Goal: Task Accomplishment & Management: Manage account settings

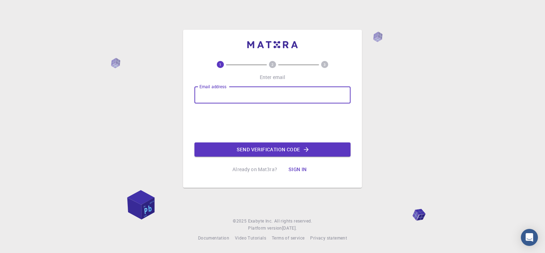
click at [222, 92] on input "Email address" at bounding box center [272, 95] width 156 height 17
click at [241, 95] on input "margaritaki" at bounding box center [272, 95] width 156 height 17
drag, startPoint x: 277, startPoint y: 91, endPoint x: 0, endPoint y: 119, distance: 278.8
click at [0, 119] on div "1 2 3 Enter email Email address [EMAIL_ADDRESS][DOMAIN_NAME] Email address Send…" at bounding box center [272, 126] width 545 height 253
type input "[EMAIL_ADDRESS][DOMAIN_NAME]"
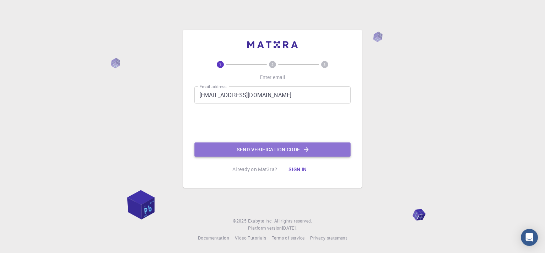
click at [260, 153] on button "Send verification code" at bounding box center [272, 150] width 156 height 14
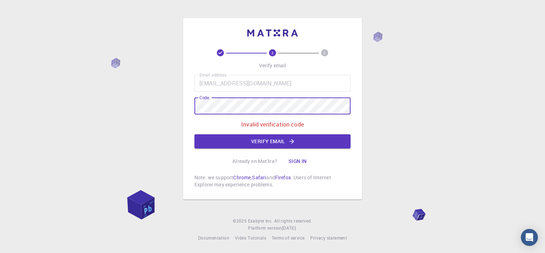
click at [294, 159] on button "Sign in" at bounding box center [298, 161] width 30 height 14
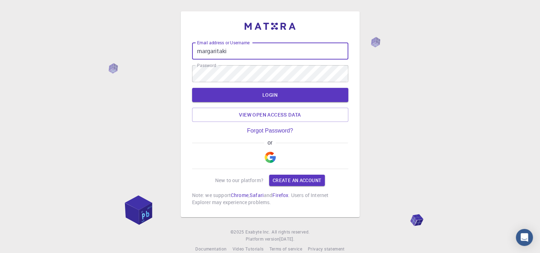
click at [259, 49] on input "margaritaki" at bounding box center [270, 51] width 156 height 17
drag, startPoint x: 259, startPoint y: 49, endPoint x: 30, endPoint y: 49, distance: 229.5
click at [30, 49] on div "Email address or Username margaritaki Email address or Username Password Passwo…" at bounding box center [270, 132] width 540 height 264
click at [236, 52] on input "margaritaki" at bounding box center [270, 51] width 156 height 17
drag, startPoint x: 237, startPoint y: 52, endPoint x: 86, endPoint y: 62, distance: 151.1
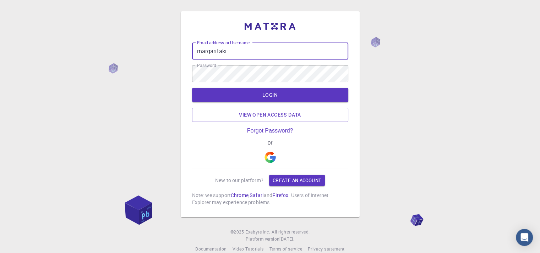
click at [86, 62] on div "Email address or Username margaritaki Email address or Username Password Passwo…" at bounding box center [270, 132] width 540 height 264
drag, startPoint x: 228, startPoint y: 49, endPoint x: 95, endPoint y: 65, distance: 133.6
click at [95, 66] on div "Email address or Username pstm Email address or Username Password Password LOGI…" at bounding box center [270, 132] width 540 height 264
paste input "[EMAIL_ADDRESS][DOMAIN_NAME]"
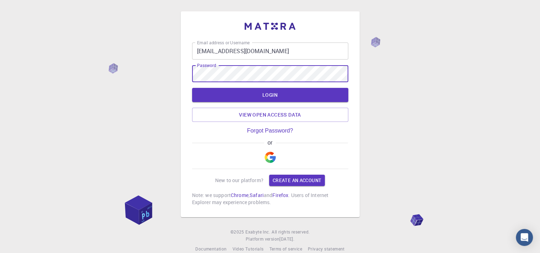
click at [21, 102] on div "Email address or Username [EMAIL_ADDRESS][DOMAIN_NAME] Email address or Usernam…" at bounding box center [270, 132] width 540 height 264
drag, startPoint x: 264, startPoint y: 44, endPoint x: 89, endPoint y: 77, distance: 177.3
click at [89, 77] on div "Email address or Username [EMAIL_ADDRESS][DOMAIN_NAME] Email address or Usernam…" at bounding box center [270, 132] width 540 height 264
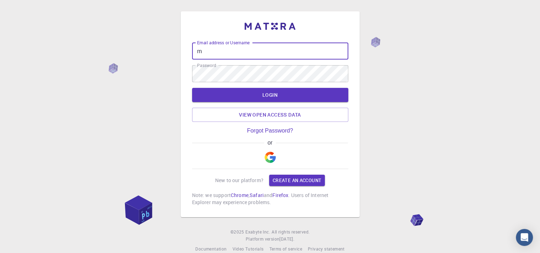
type input "m"
click at [270, 158] on img "button" at bounding box center [269, 157] width 11 height 11
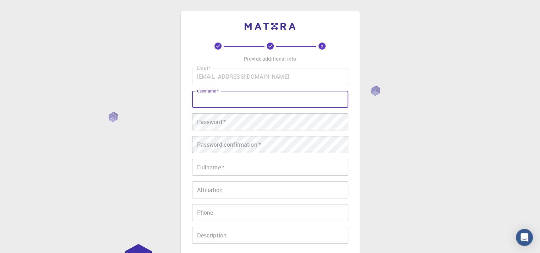
click at [267, 99] on input "username   *" at bounding box center [270, 99] width 156 height 17
type input "margaritaki"
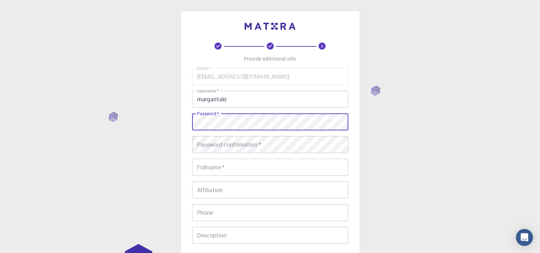
click at [141, 137] on div "3 Provide additional info Email   * [EMAIL_ADDRESS][DOMAIN_NAME] Email   * user…" at bounding box center [270, 180] width 540 height 361
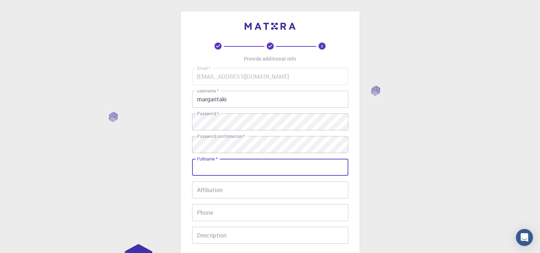
click at [230, 172] on input "Fullname   *" at bounding box center [270, 167] width 156 height 17
type input "[PERSON_NAME]"
type input "6946226627"
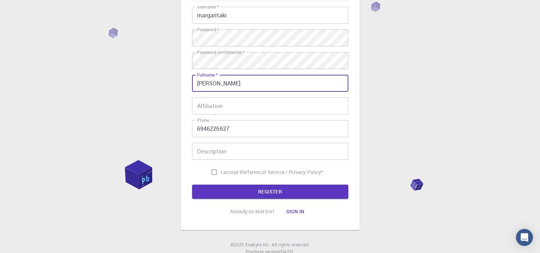
scroll to position [106, 0]
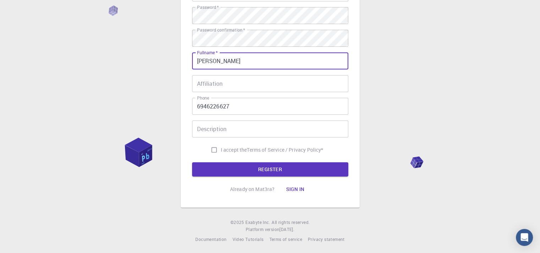
click at [225, 82] on input "Affiliation" at bounding box center [270, 83] width 156 height 17
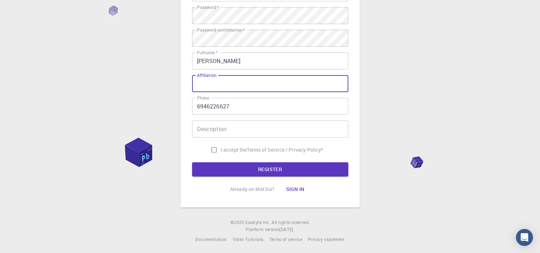
click at [245, 122] on input "Description" at bounding box center [270, 129] width 156 height 17
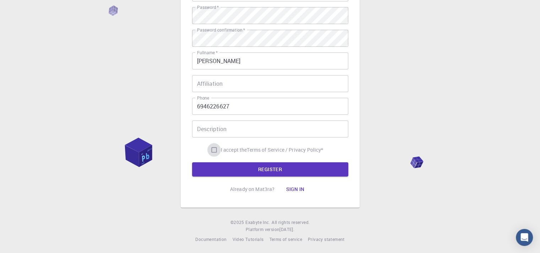
click at [212, 147] on input "I accept the Terms of Service / Privacy Policy *" at bounding box center [213, 149] width 13 height 13
checkbox input "true"
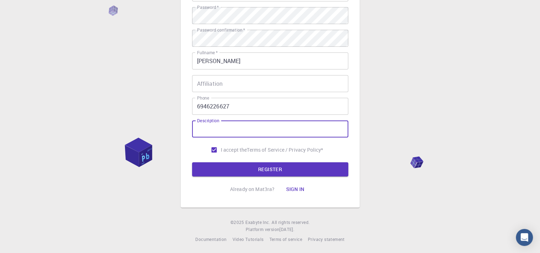
drag, startPoint x: 218, startPoint y: 134, endPoint x: 221, endPoint y: 138, distance: 4.5
click at [219, 134] on input "Description" at bounding box center [270, 129] width 156 height 17
type input "student"
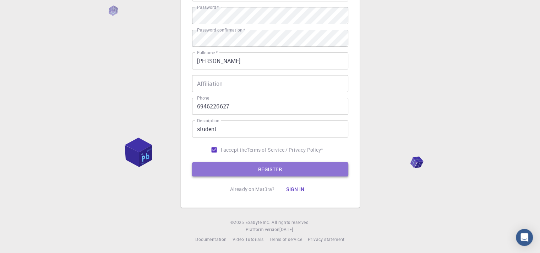
click at [247, 166] on button "REGISTER" at bounding box center [270, 169] width 156 height 14
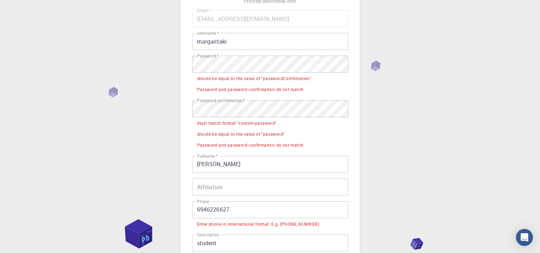
scroll to position [0, 0]
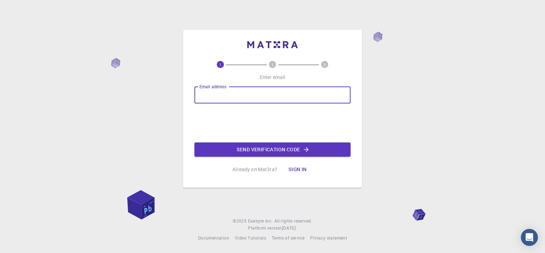
click at [230, 95] on input "Email address" at bounding box center [272, 95] width 156 height 17
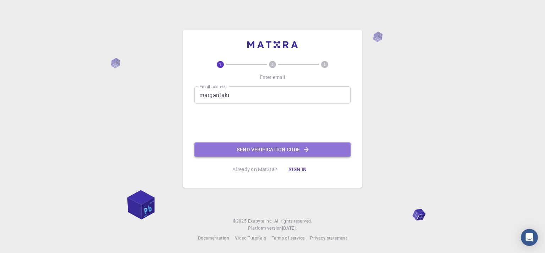
click at [255, 150] on button "Send verification code" at bounding box center [272, 150] width 156 height 14
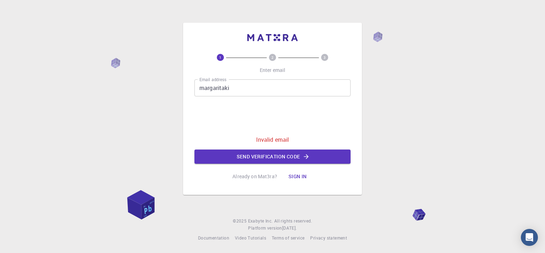
click at [249, 93] on input "margaritaki" at bounding box center [272, 87] width 156 height 17
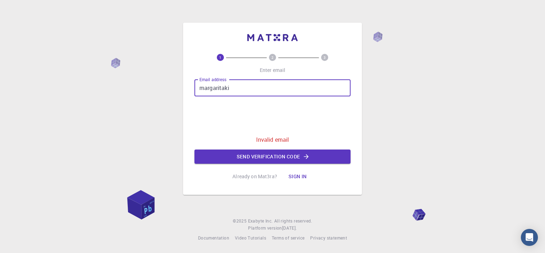
type input "m"
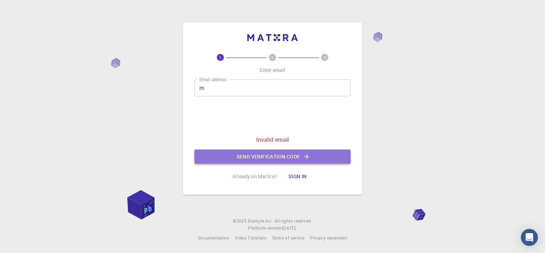
click at [246, 159] on button "Send verification code" at bounding box center [272, 157] width 156 height 14
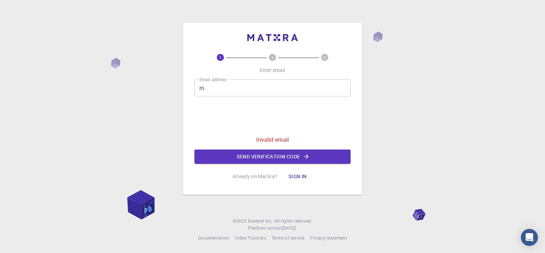
click at [295, 176] on button "Sign in" at bounding box center [298, 177] width 30 height 14
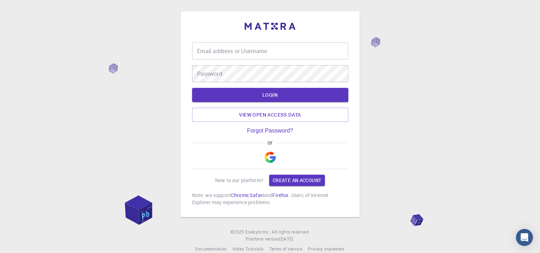
type input "margaritaki"
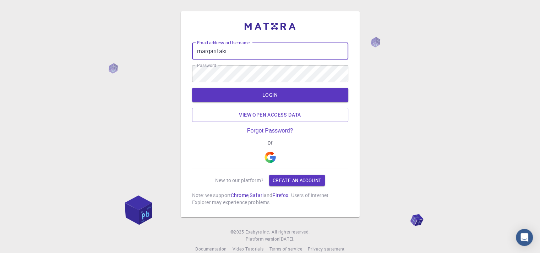
click at [230, 53] on input "margaritaki" at bounding box center [270, 51] width 156 height 17
click at [222, 48] on input "margaritaki" at bounding box center [270, 51] width 156 height 17
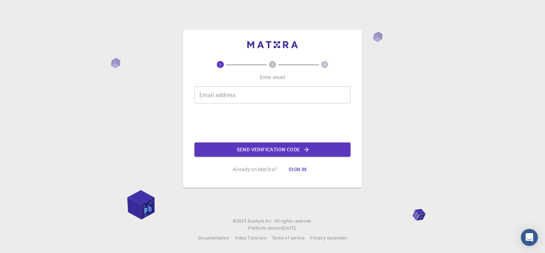
click at [244, 94] on input "Email address" at bounding box center [272, 95] width 156 height 17
click at [256, 150] on button "Send verification code" at bounding box center [272, 150] width 156 height 14
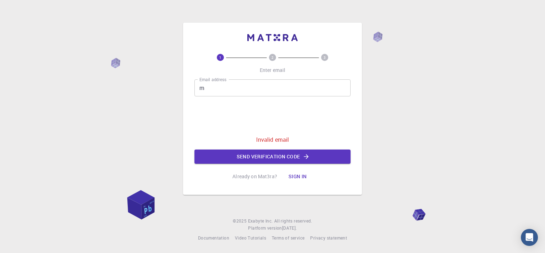
click at [217, 90] on input "m" at bounding box center [272, 87] width 156 height 17
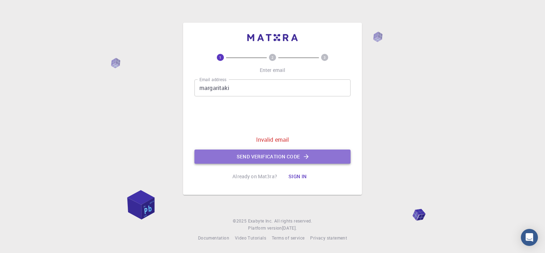
click at [262, 154] on button "Send verification code" at bounding box center [272, 157] width 156 height 14
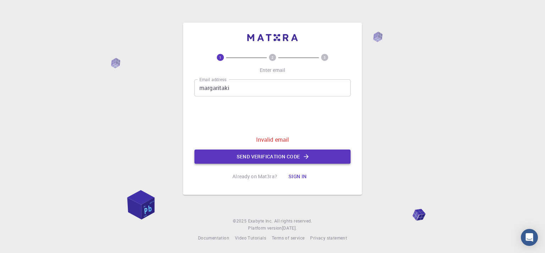
click at [245, 157] on button "Send verification code" at bounding box center [272, 157] width 156 height 14
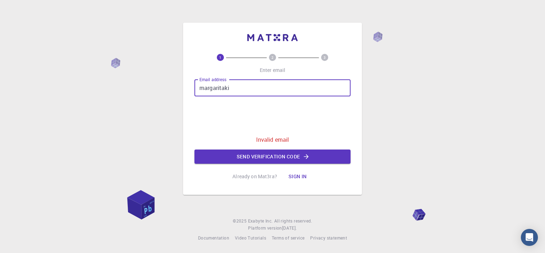
click at [246, 85] on input "margaritaki" at bounding box center [272, 87] width 156 height 17
type input "m"
click at [293, 176] on button "Sign in" at bounding box center [298, 177] width 30 height 14
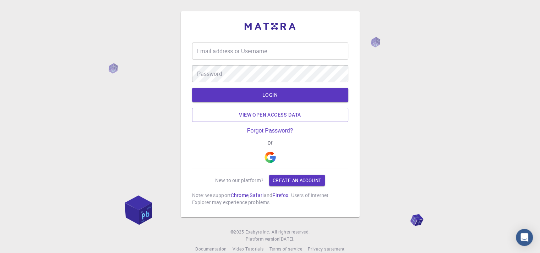
type input "margaritaki"
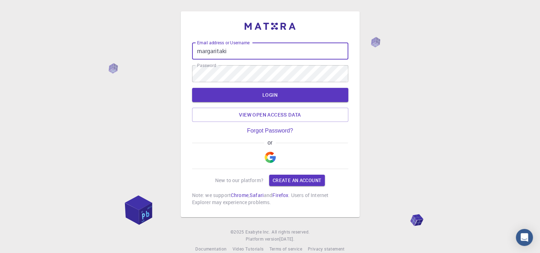
click at [245, 54] on input "margaritaki" at bounding box center [270, 51] width 156 height 17
click at [209, 68] on label "Password" at bounding box center [206, 65] width 19 height 6
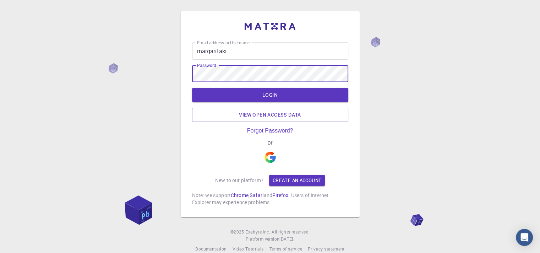
click at [176, 81] on div "Email address or Username margaritaki Email address or Username Password Passwo…" at bounding box center [270, 132] width 540 height 264
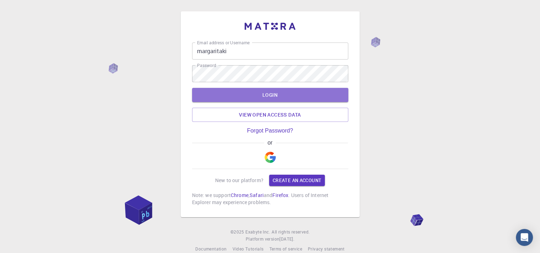
click at [274, 92] on button "LOGIN" at bounding box center [270, 95] width 156 height 14
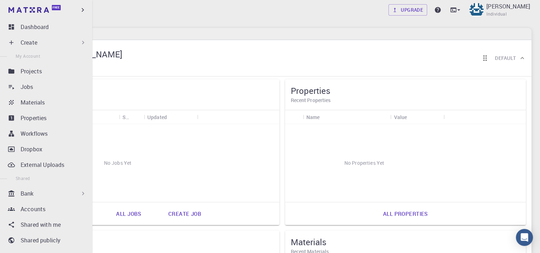
click at [36, 48] on div "Create" at bounding box center [48, 42] width 84 height 14
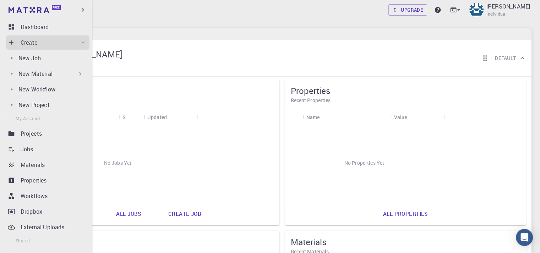
click at [52, 73] on p "New Material" at bounding box center [35, 74] width 34 height 9
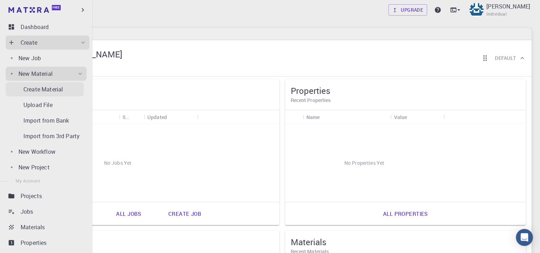
click at [57, 85] on p "Create Material" at bounding box center [42, 89] width 39 height 9
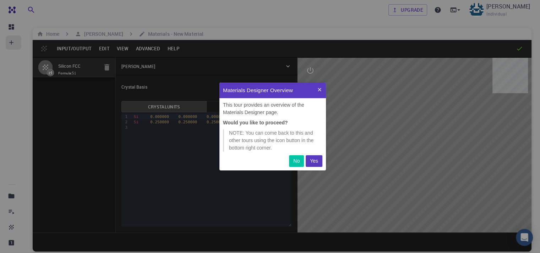
scroll to position [82, 101]
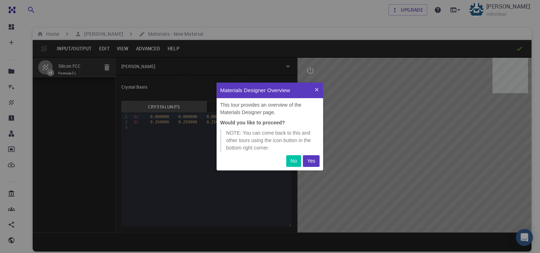
click at [293, 159] on p "No" at bounding box center [293, 160] width 6 height 7
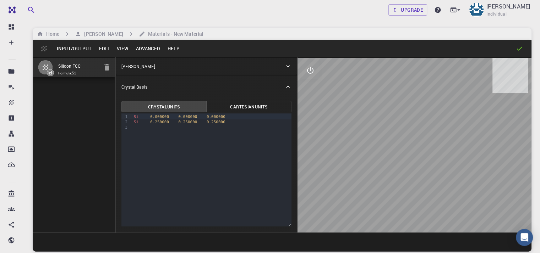
drag, startPoint x: 369, startPoint y: 130, endPoint x: 362, endPoint y: 152, distance: 23.0
click at [346, 145] on div at bounding box center [414, 145] width 234 height 175
drag, startPoint x: 396, startPoint y: 187, endPoint x: 363, endPoint y: 192, distance: 33.3
click at [363, 192] on div at bounding box center [414, 145] width 234 height 175
click at [307, 71] on icon "interactive" at bounding box center [310, 70] width 6 height 6
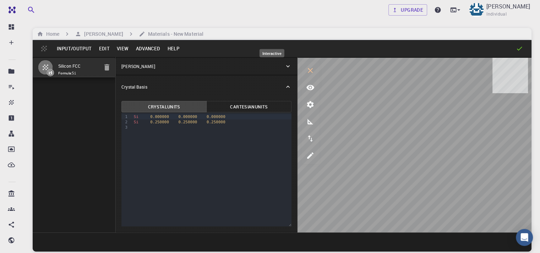
click at [306, 71] on icon "interactive" at bounding box center [310, 70] width 9 height 9
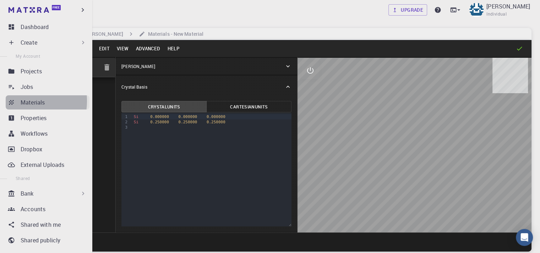
click at [21, 101] on p "Materials" at bounding box center [33, 102] width 24 height 9
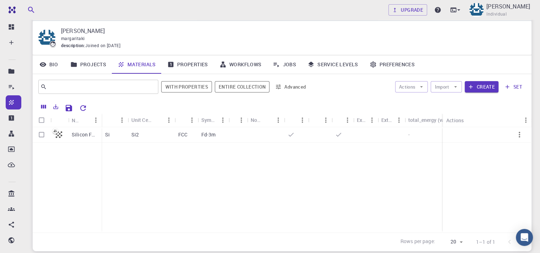
scroll to position [1, 0]
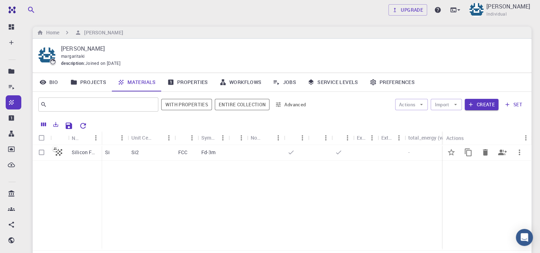
click at [82, 151] on p "Silicon FCC" at bounding box center [85, 152] width 26 height 7
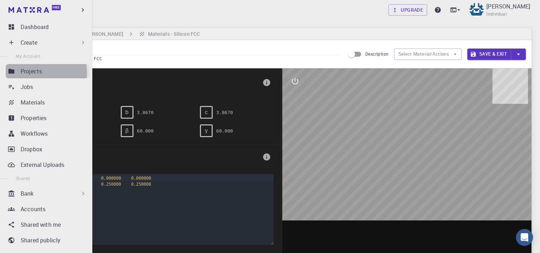
click at [37, 72] on p "Projects" at bounding box center [31, 71] width 21 height 9
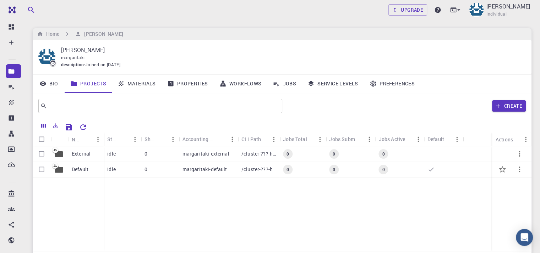
click at [86, 168] on p "Default" at bounding box center [80, 169] width 17 height 7
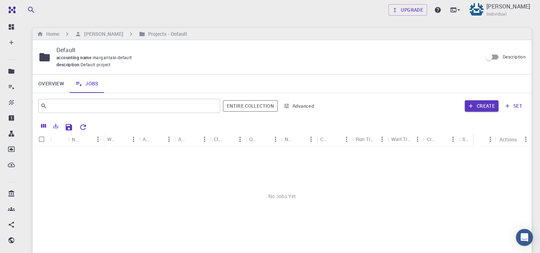
scroll to position [35, 0]
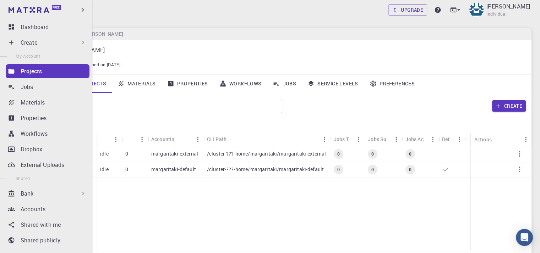
click at [17, 42] on div "Create" at bounding box center [48, 42] width 84 height 14
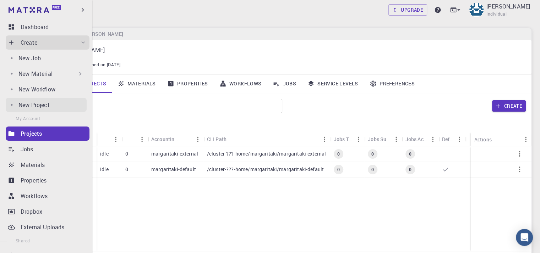
click at [35, 105] on p "New Project" at bounding box center [33, 105] width 31 height 9
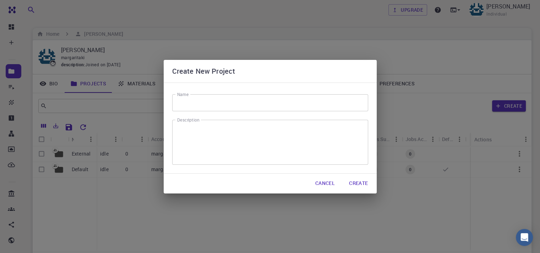
drag, startPoint x: 319, startPoint y: 181, endPoint x: 0, endPoint y: 63, distance: 339.9
click at [319, 181] on button "Cancel" at bounding box center [324, 184] width 31 height 14
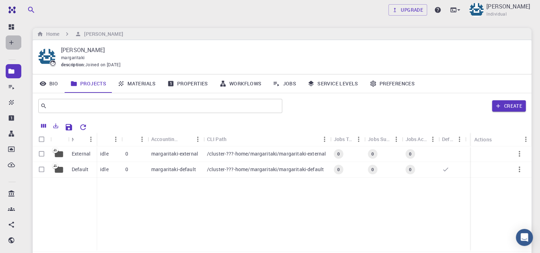
click at [11, 38] on div "Create" at bounding box center [14, 42] width 16 height 14
click at [52, 81] on link "Bio" at bounding box center [49, 83] width 32 height 18
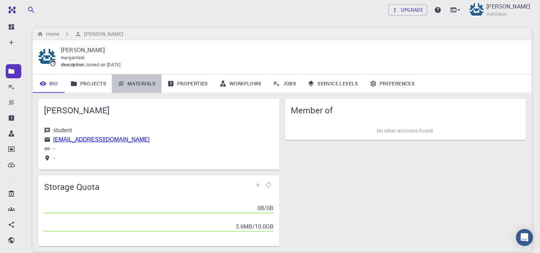
click at [137, 83] on link "Materials" at bounding box center [137, 83] width 50 height 18
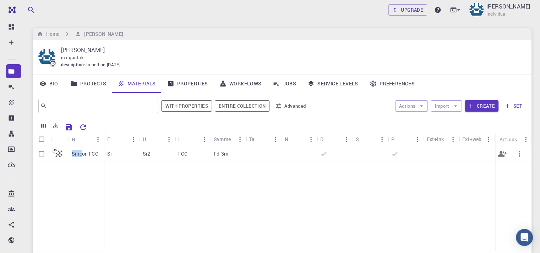
drag, startPoint x: 82, startPoint y: 156, endPoint x: 101, endPoint y: 159, distance: 19.0
click at [103, 161] on div "Silicon FCC" at bounding box center [85, 155] width 35 height 16
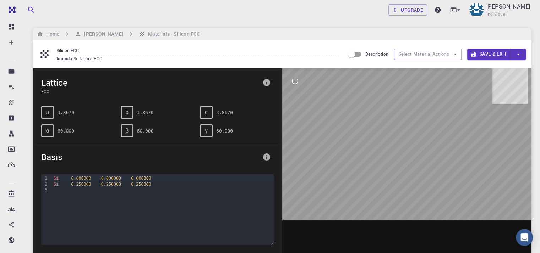
click at [416, 173] on div at bounding box center [406, 178] width 249 height 221
drag, startPoint x: 416, startPoint y: 173, endPoint x: 424, endPoint y: 186, distance: 15.3
click at [417, 176] on div at bounding box center [406, 178] width 249 height 221
click at [50, 108] on div "a" at bounding box center [47, 112] width 13 height 13
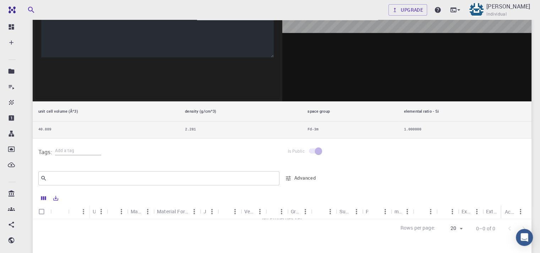
scroll to position [270, 0]
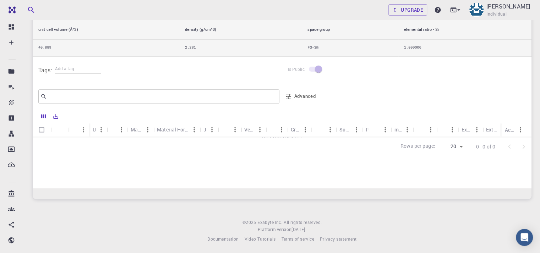
click at [144, 129] on icon "Menu" at bounding box center [148, 130] width 8 height 8
click at [300, 132] on div "Groups" at bounding box center [304, 130] width 11 height 14
click at [304, 129] on icon "Menu" at bounding box center [305, 130] width 8 height 8
click at [259, 144] on span "Pin to left" at bounding box center [273, 143] width 64 height 9
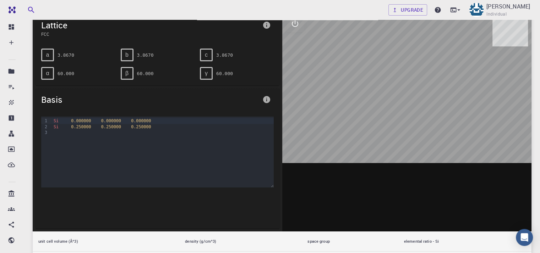
scroll to position [0, 0]
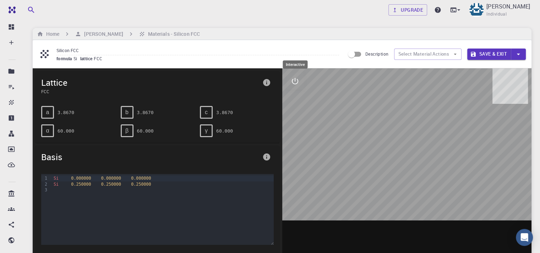
click at [292, 74] on button "interactive" at bounding box center [294, 81] width 17 height 17
click at [292, 117] on icon "parameters" at bounding box center [295, 115] width 9 height 9
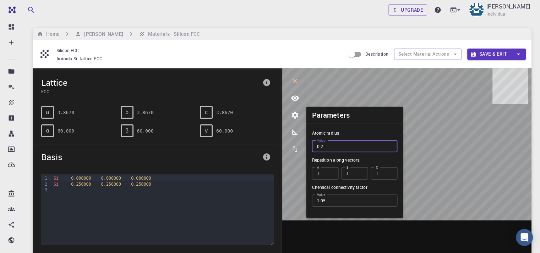
drag, startPoint x: 307, startPoint y: 156, endPoint x: 297, endPoint y: 155, distance: 10.0
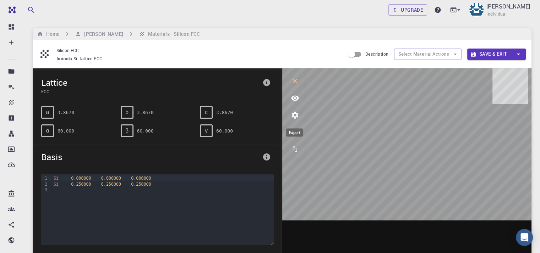
click at [294, 147] on icon "export" at bounding box center [295, 149] width 9 height 9
click at [516, 55] on icon "button" at bounding box center [518, 54] width 8 height 8
click at [450, 54] on div at bounding box center [270, 126] width 540 height 253
click at [455, 52] on icon "button" at bounding box center [455, 54] width 6 height 6
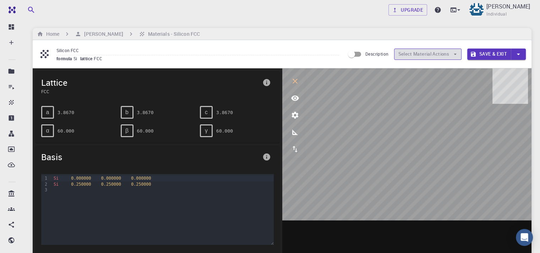
click at [455, 52] on icon "button" at bounding box center [455, 54] width 6 height 6
click at [353, 57] on input "Description" at bounding box center [351, 54] width 40 height 13
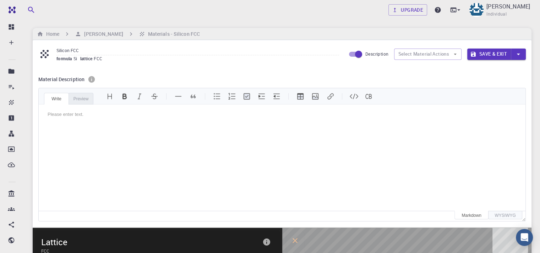
click at [354, 57] on input "Description" at bounding box center [358, 54] width 40 height 13
checkbox input "false"
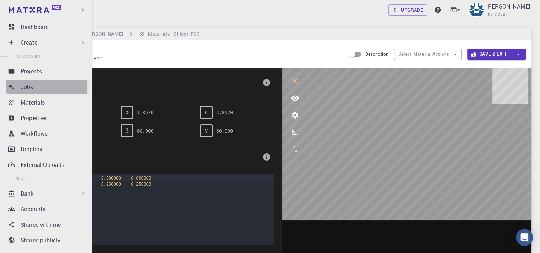
click at [38, 88] on div "Jobs" at bounding box center [55, 87] width 69 height 9
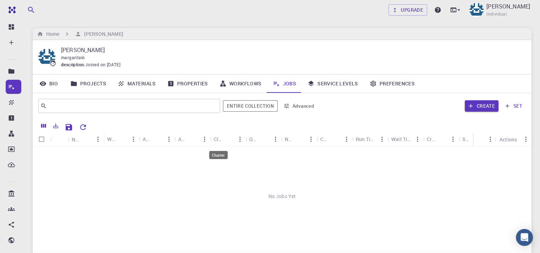
click at [221, 138] on div "Cluster" at bounding box center [218, 139] width 9 height 14
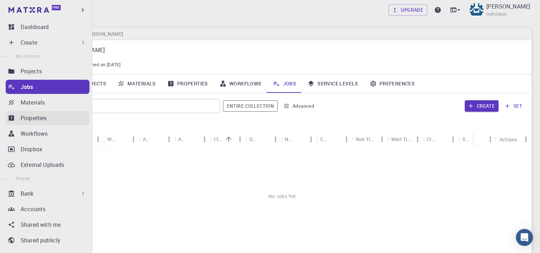
click at [12, 116] on icon at bounding box center [11, 118] width 5 height 5
